Goal: Navigation & Orientation: Find specific page/section

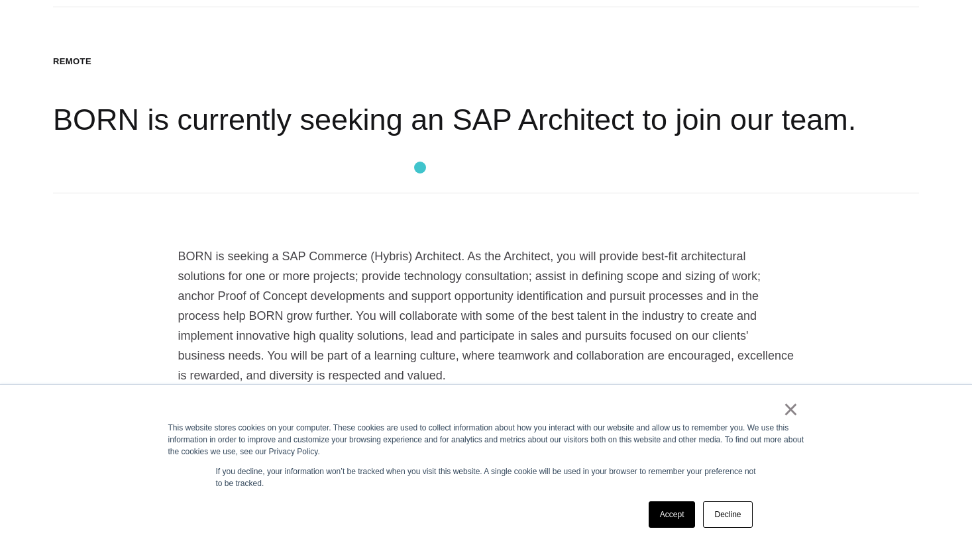
scroll to position [300, 0]
click at [792, 413] on link "×" at bounding box center [791, 410] width 16 height 12
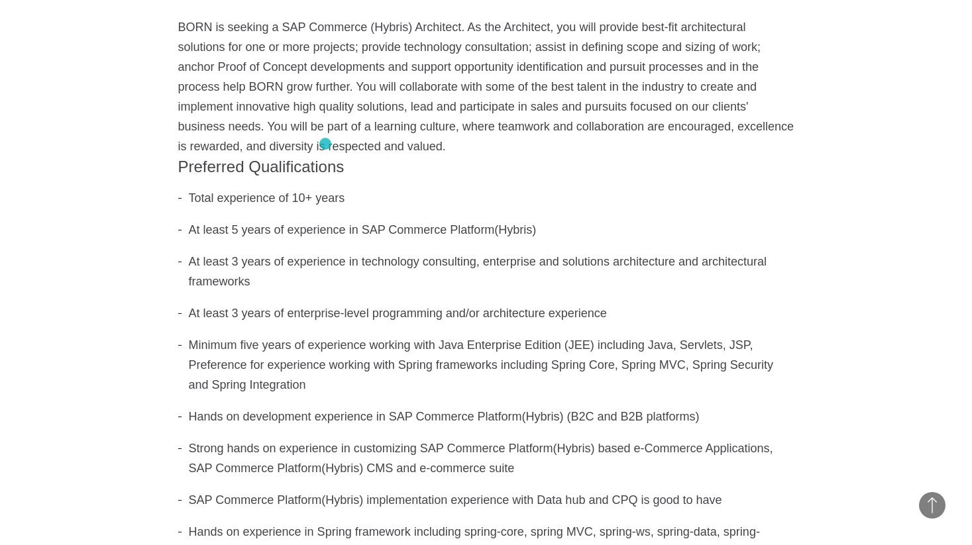
scroll to position [0, 0]
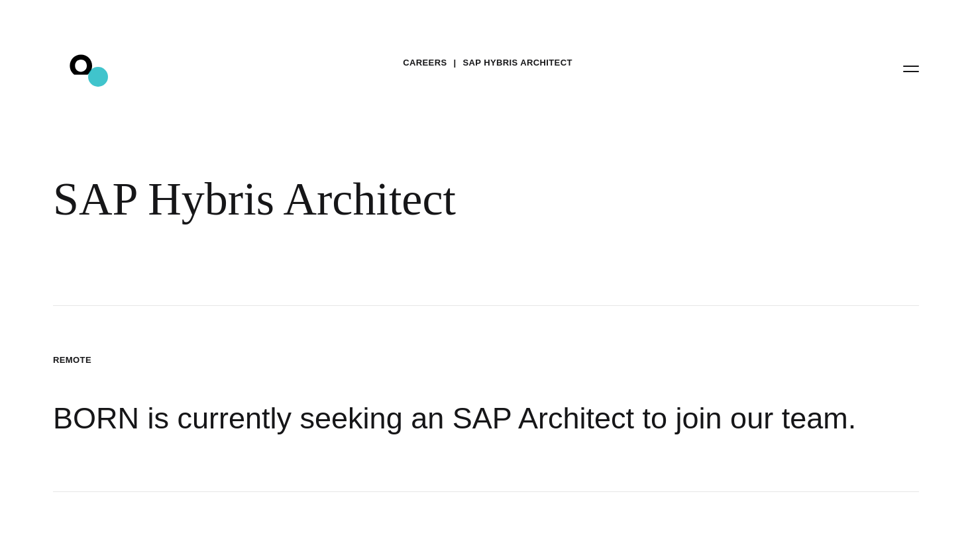
click at [98, 77] on icon ".st0{display:none;} .st1{display:inline;} .st2{font-family:'HelveticaNeue-Mediu…" at bounding box center [90, 68] width 85 height 34
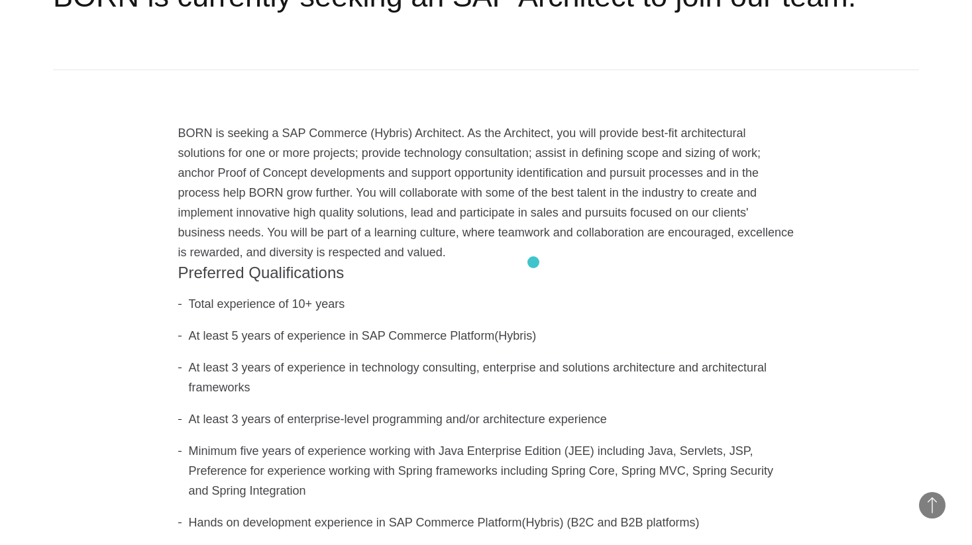
scroll to position [421, 0]
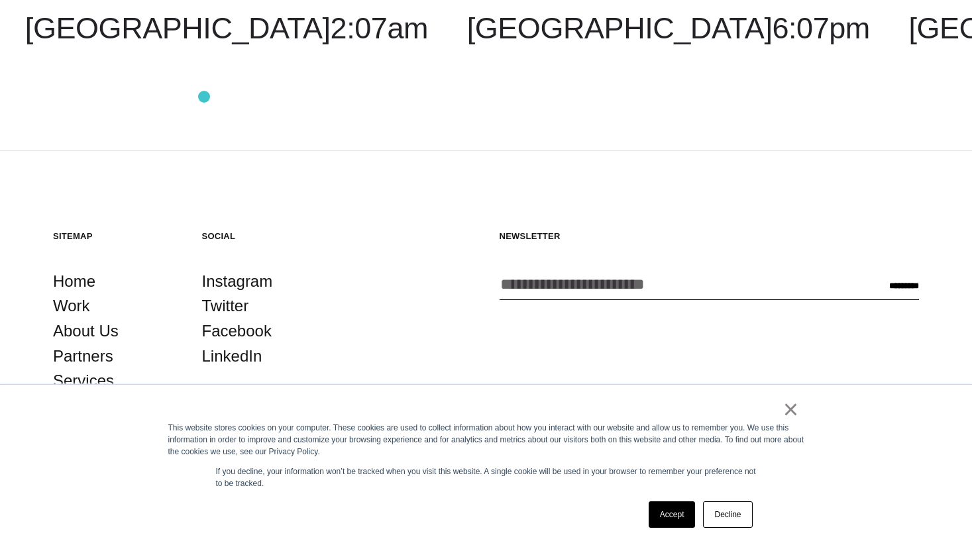
scroll to position [3898, 0]
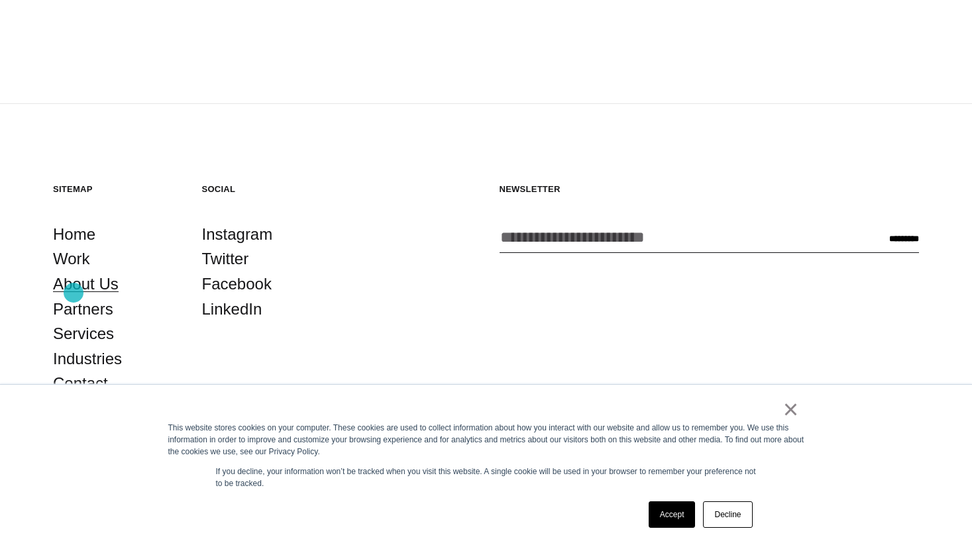
click at [73, 293] on link "About Us" at bounding box center [86, 284] width 66 height 25
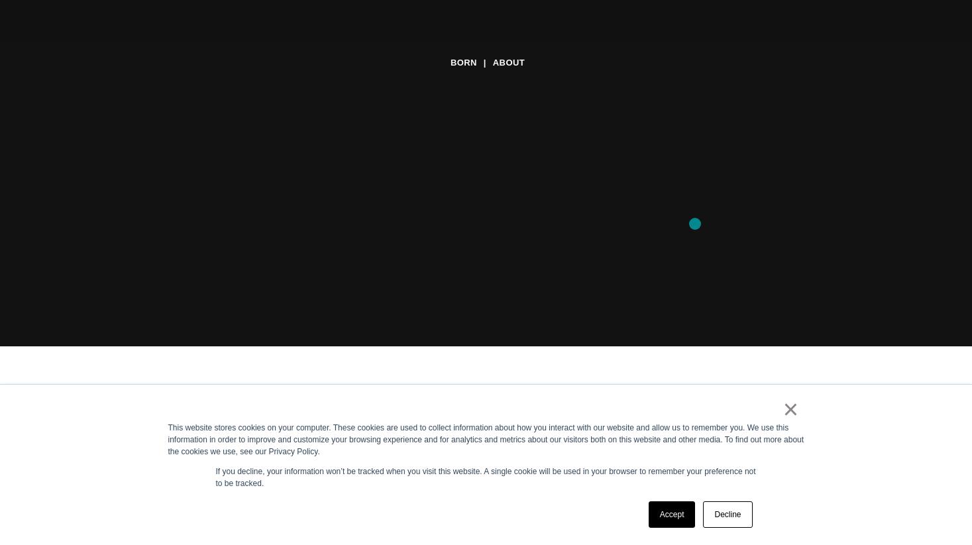
scroll to position [429, 0]
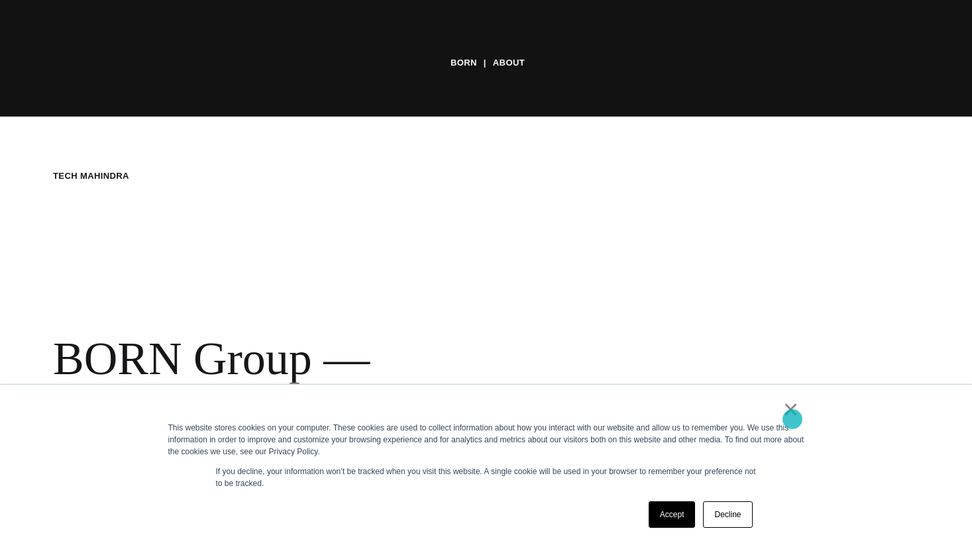
click at [792, 415] on link "×" at bounding box center [791, 410] width 16 height 12
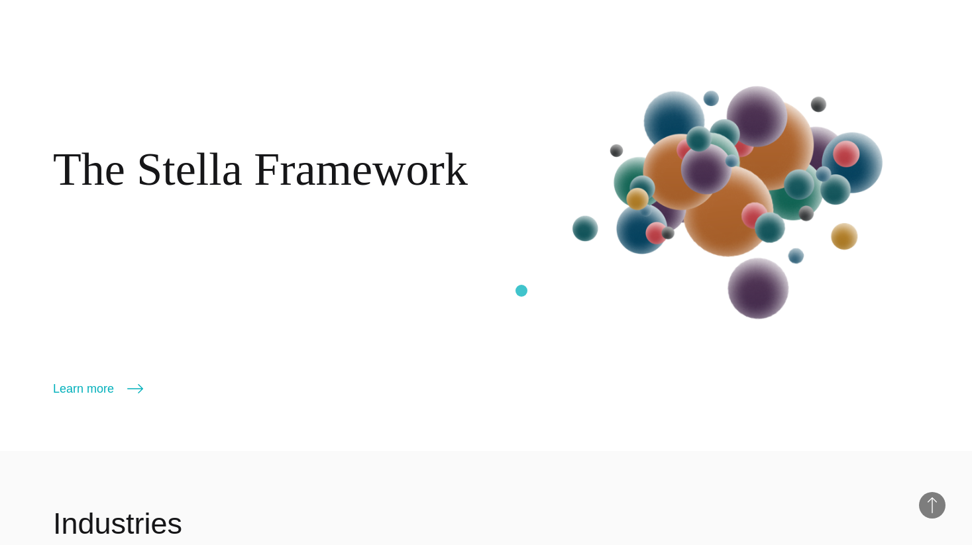
scroll to position [1736, 0]
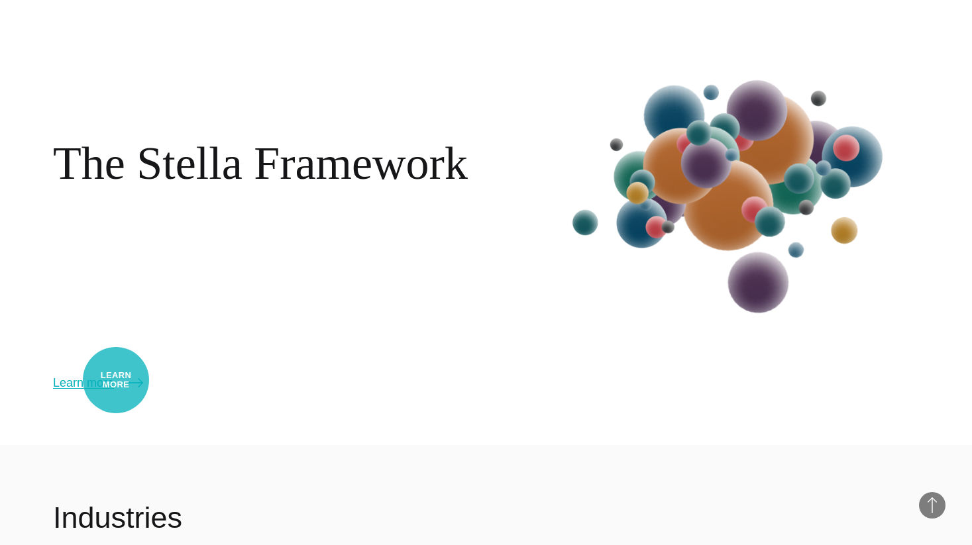
click at [115, 380] on link "Learn more" at bounding box center [98, 383] width 90 height 19
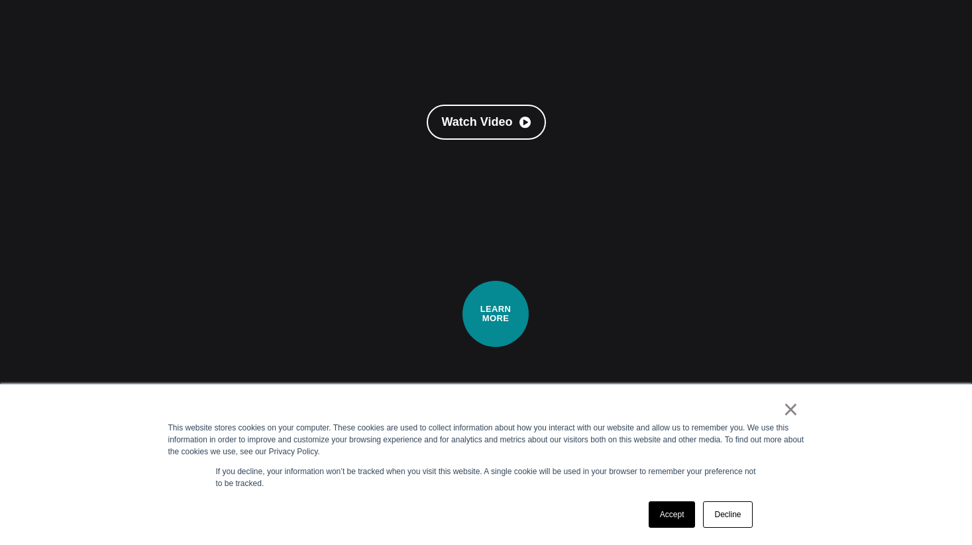
scroll to position [311, 0]
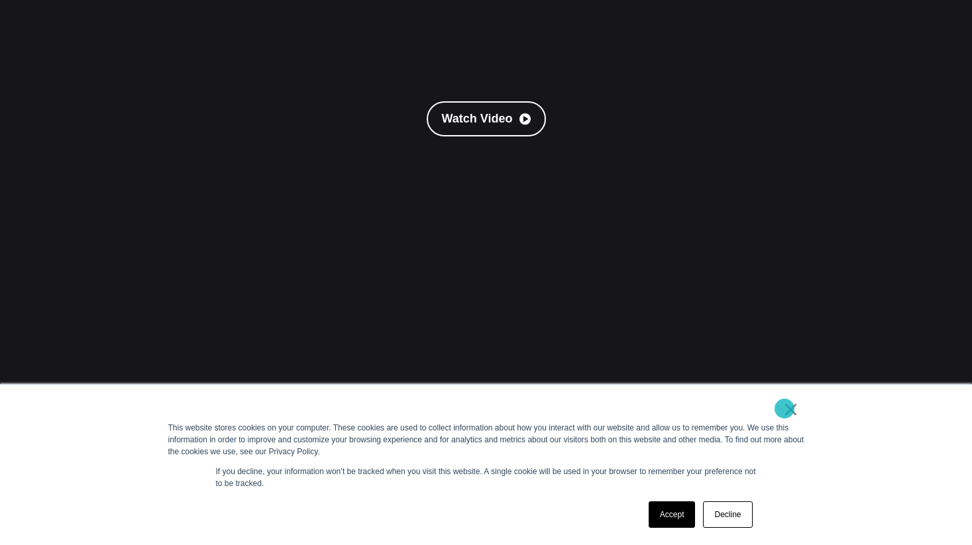
click at [784, 409] on link "×" at bounding box center [791, 410] width 16 height 12
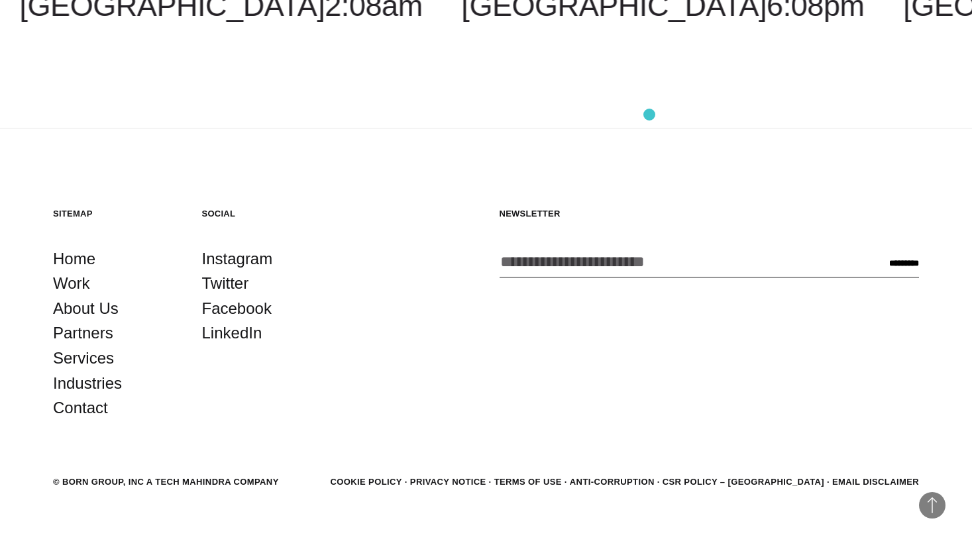
scroll to position [2928, 0]
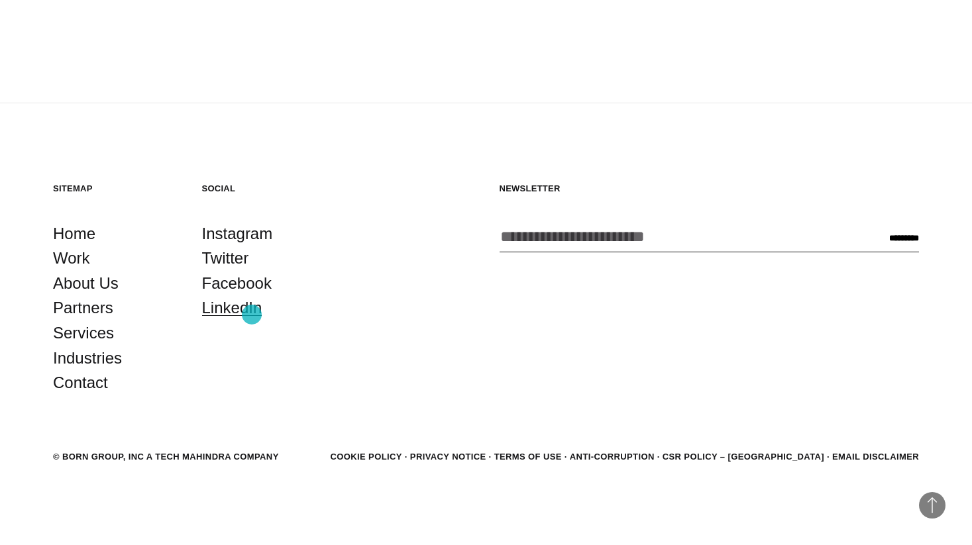
click at [246, 313] on link "LinkedIn" at bounding box center [232, 308] width 60 height 25
